Goal: Task Accomplishment & Management: Use online tool/utility

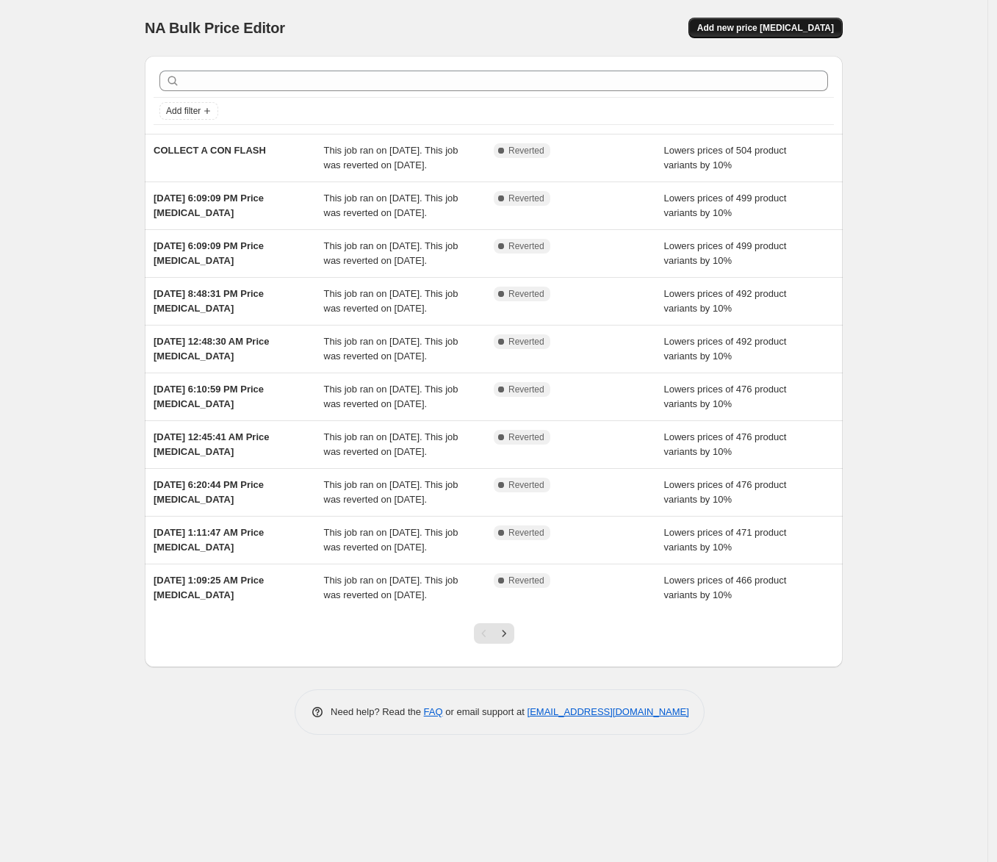
click at [839, 26] on button "Add new price change job" at bounding box center [765, 28] width 154 height 21
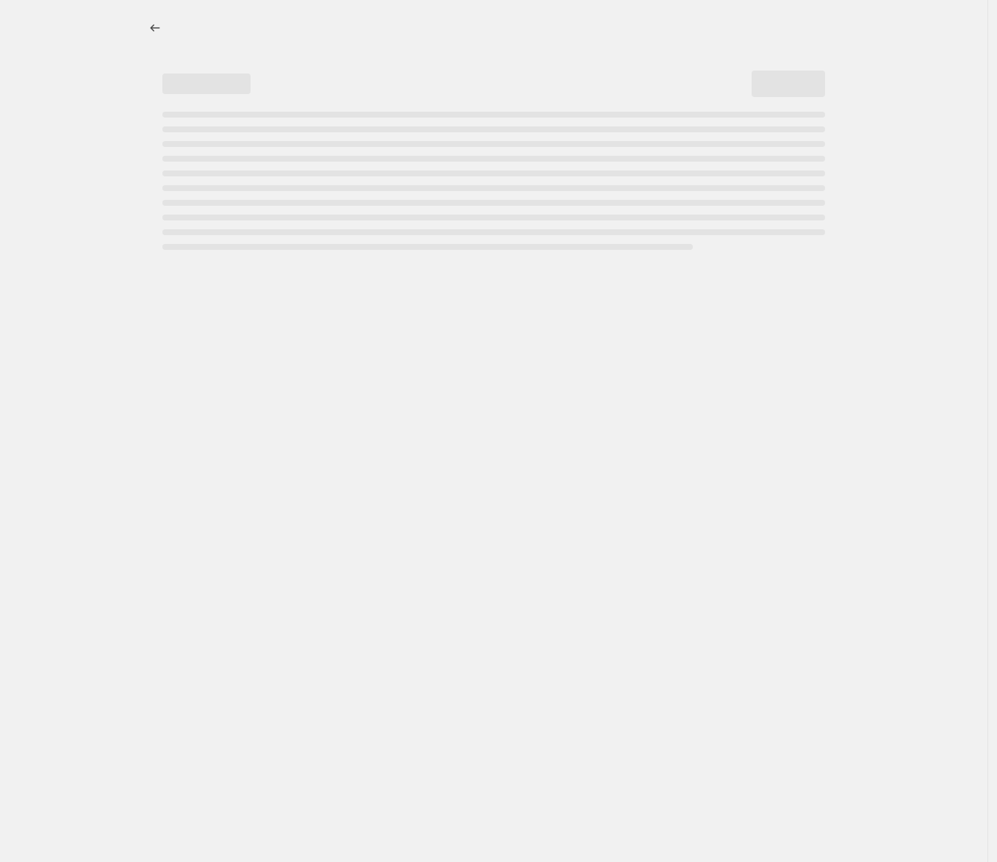
select select "percentage"
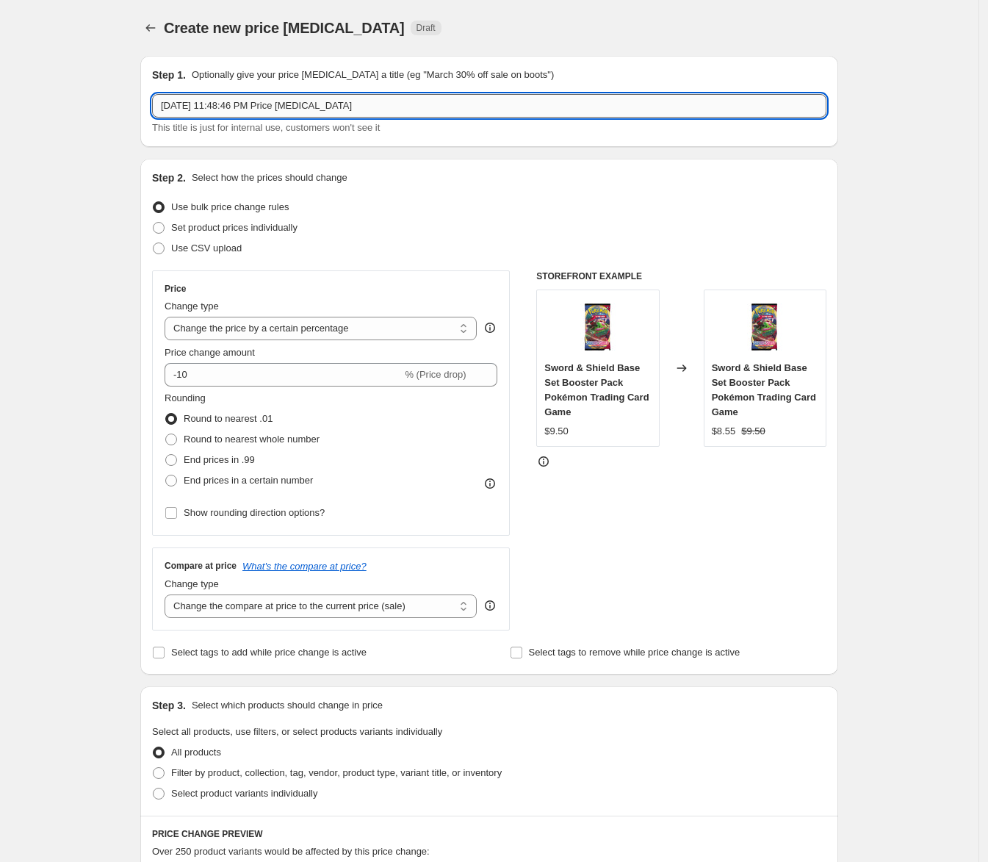
drag, startPoint x: 377, startPoint y: 107, endPoint x: 180, endPoint y: 102, distance: 196.9
click at [182, 100] on input "Aug 12, 2025, 11:48:46 PM Price change job" at bounding box center [489, 106] width 674 height 24
type input "A"
drag, startPoint x: 262, startPoint y: 107, endPoint x: 143, endPoint y: 107, distance: 119.0
click at [143, 107] on div "Step 1. Optionally give your price change job a title (eg "March 30% off sale o…" at bounding box center [484, 721] width 710 height 1354
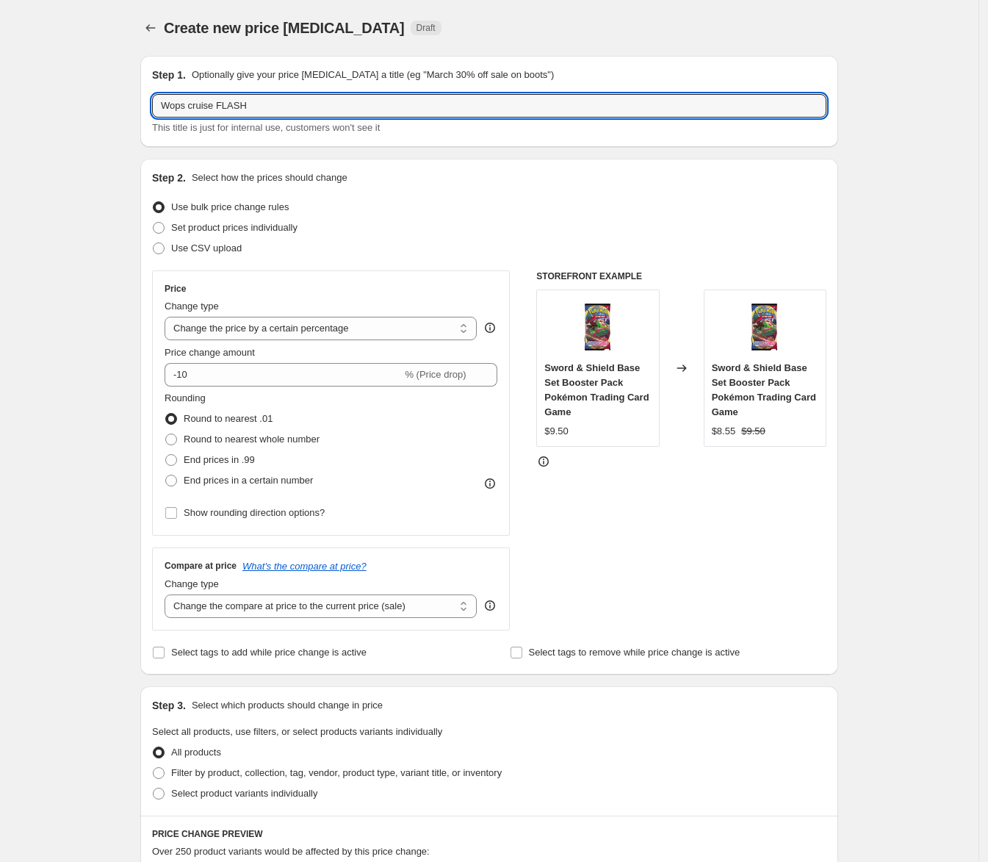
type input "Wops cruise FLASH"
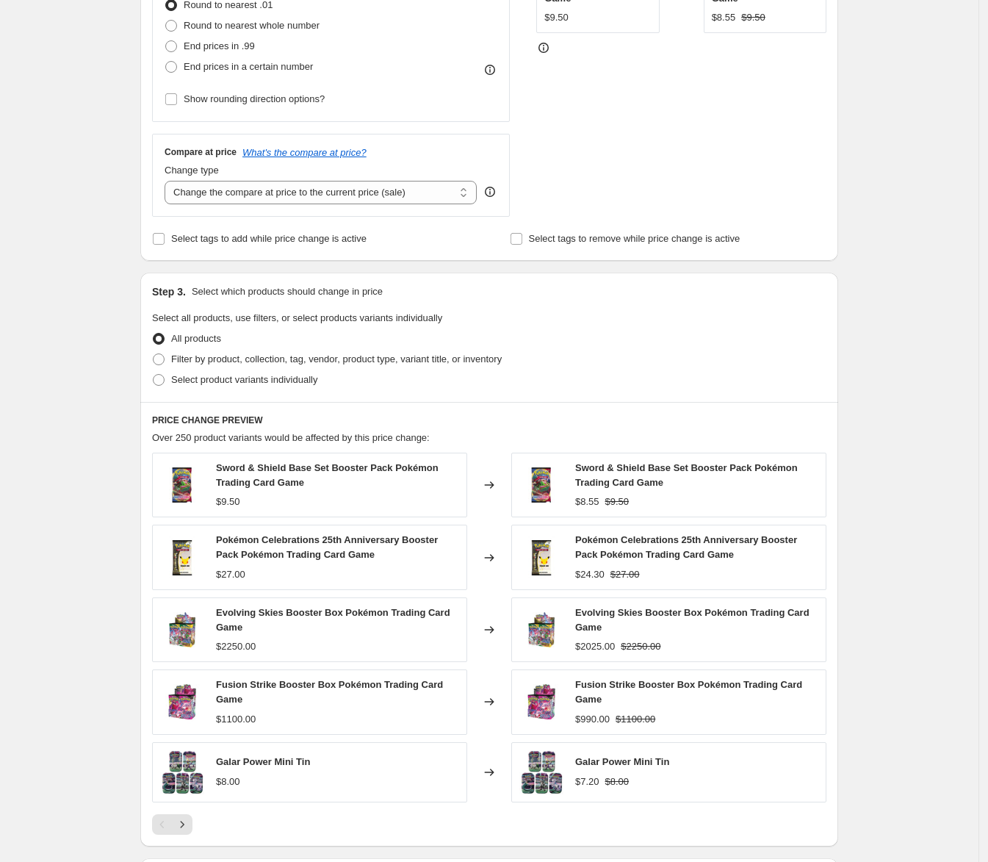
scroll to position [629, 0]
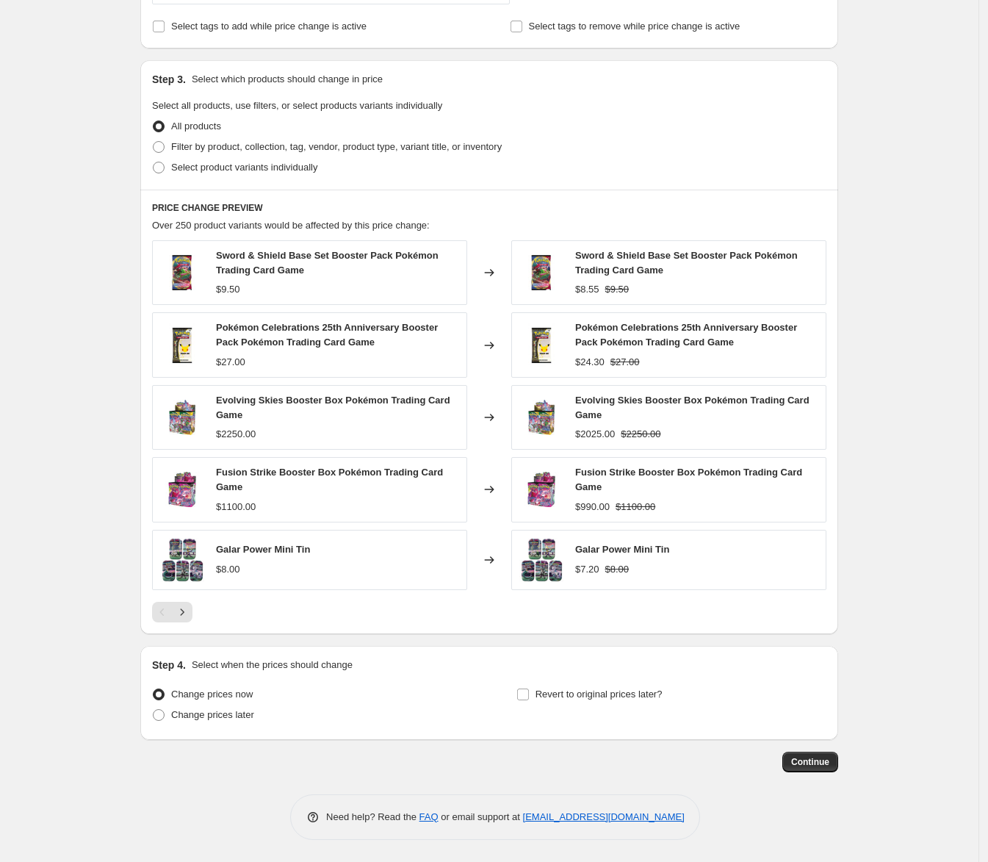
drag, startPoint x: 529, startPoint y: 698, endPoint x: 519, endPoint y: 700, distance: 10.5
click at [529, 698] on input "Revert to original prices later?" at bounding box center [523, 694] width 12 height 12
checkbox input "true"
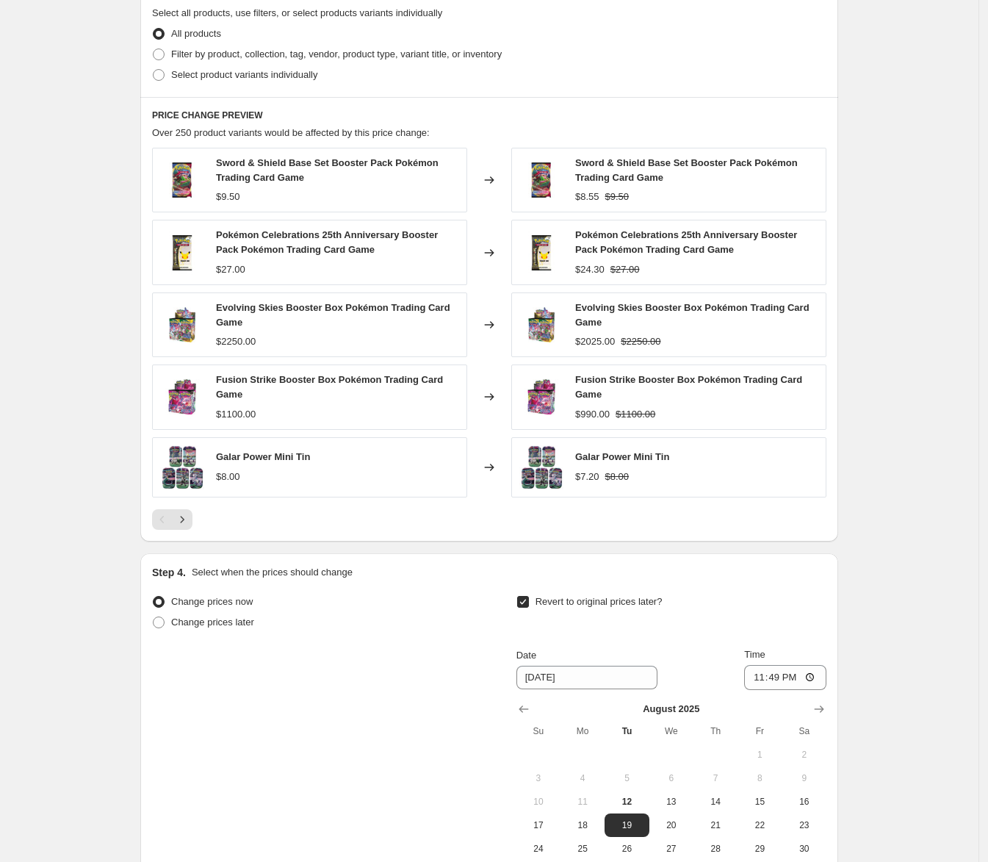
scroll to position [812, 0]
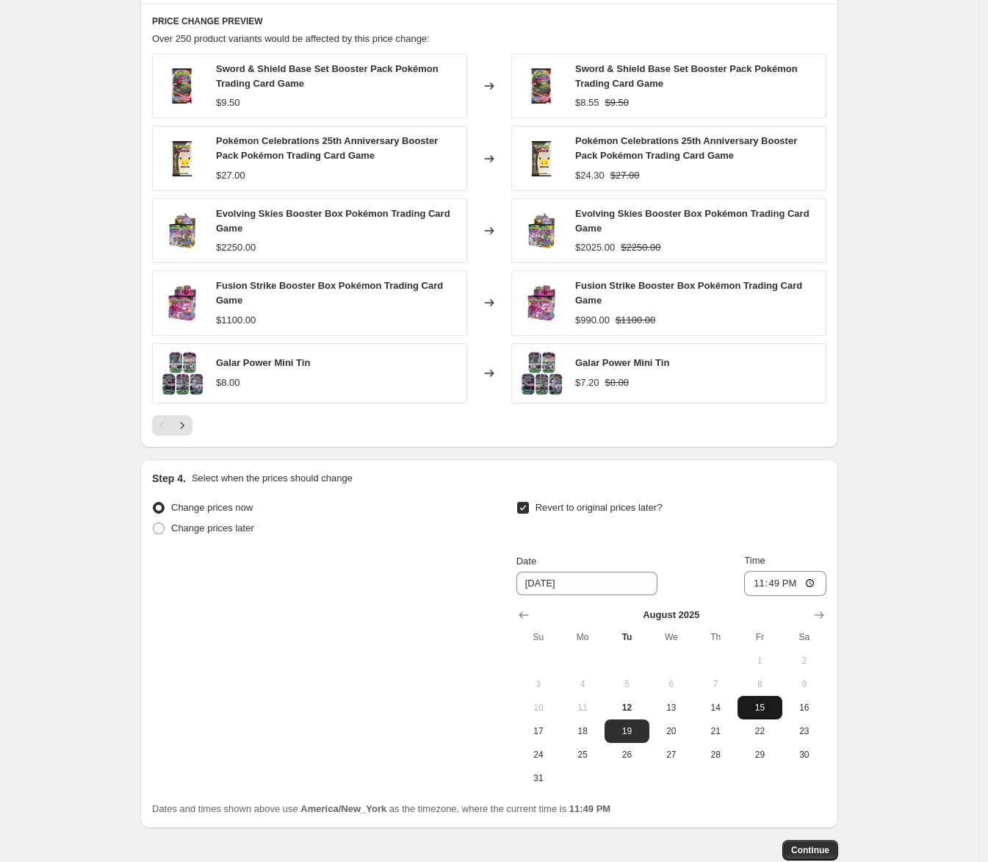
click at [750, 713] on span "15" at bounding box center [759, 708] width 32 height 12
type input "8/15/2025"
click at [765, 588] on input "23:49" at bounding box center [785, 583] width 82 height 25
type input "12:00"
click at [471, 642] on div "Change prices now Change prices later Revert to original prices later? Date 8/1…" at bounding box center [489, 643] width 674 height 292
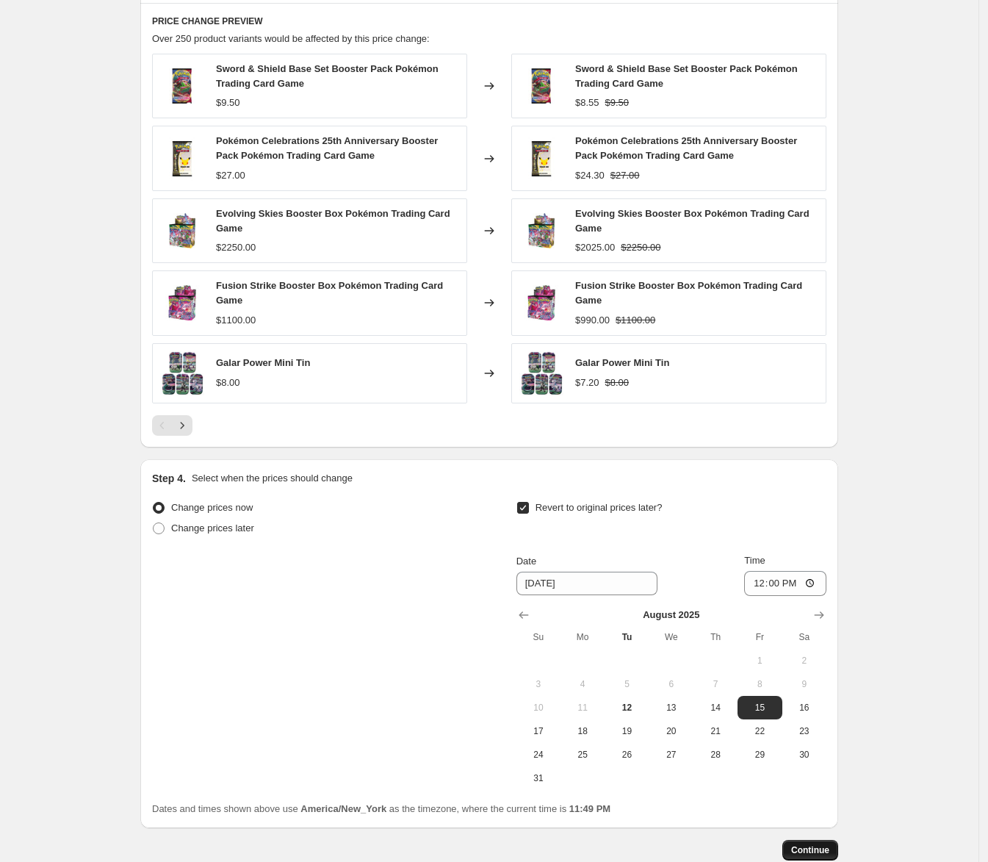
click at [810, 848] on span "Continue" at bounding box center [810, 850] width 38 height 12
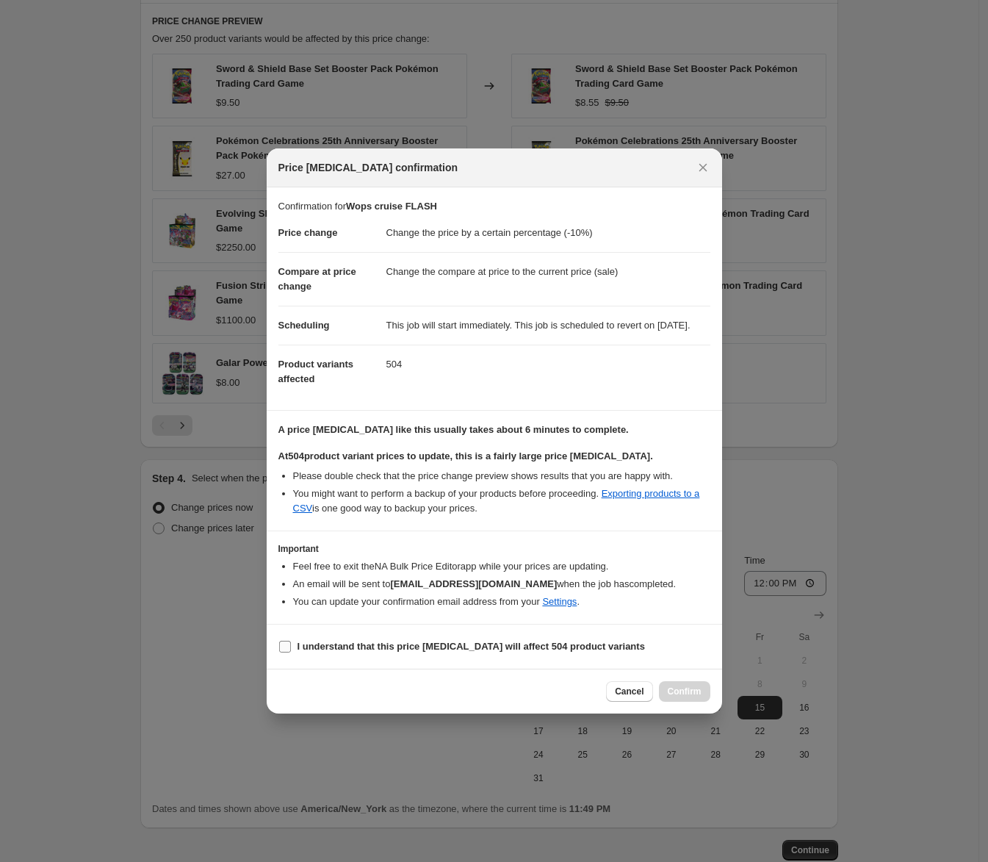
drag, startPoint x: 349, startPoint y: 663, endPoint x: 365, endPoint y: 664, distance: 16.2
click at [349, 657] on label "I understand that this price change job will affect 504 product variants" at bounding box center [461, 646] width 367 height 21
click at [291, 652] on input "I understand that this price change job will affect 504 product variants" at bounding box center [285, 647] width 12 height 12
checkbox input "true"
click at [676, 702] on button "Confirm" at bounding box center [684, 691] width 51 height 21
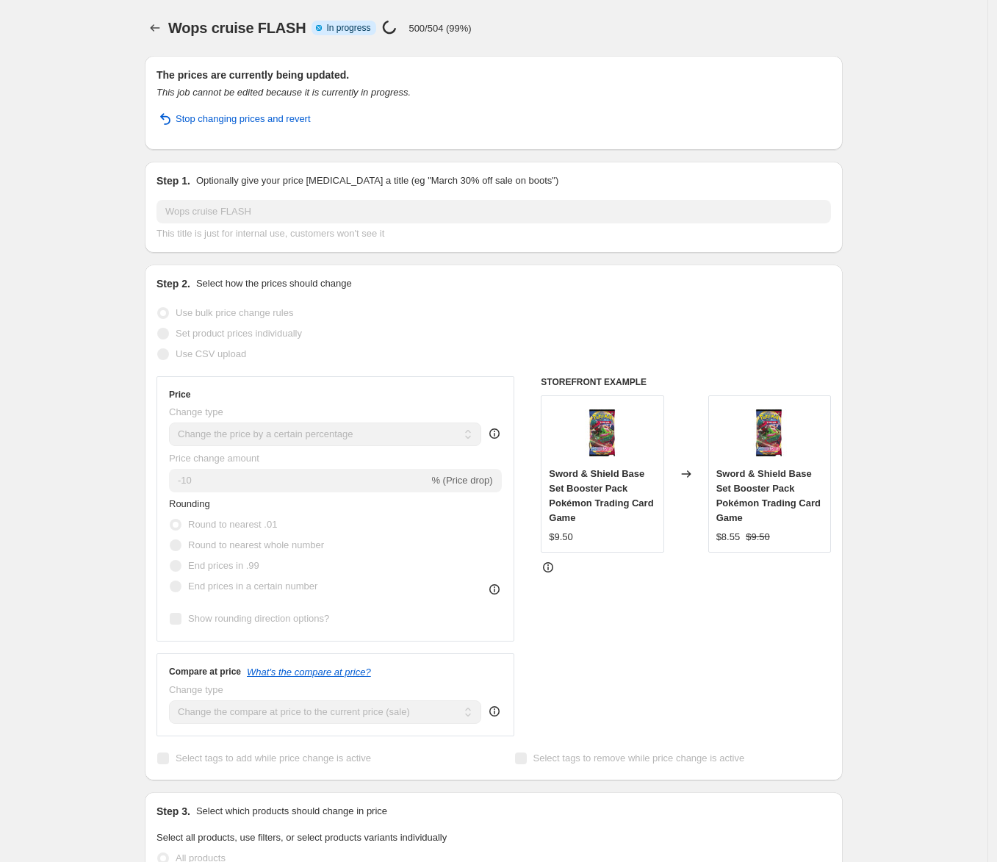
select select "percentage"
